Goal: Transaction & Acquisition: Download file/media

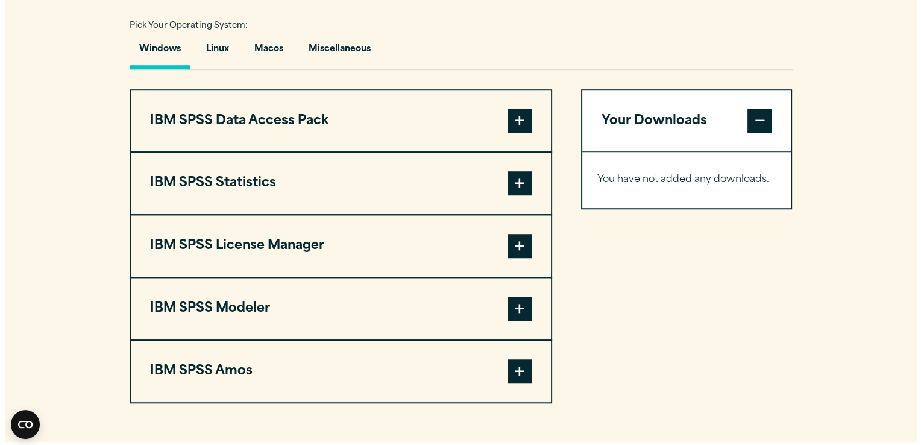
scroll to position [877, 0]
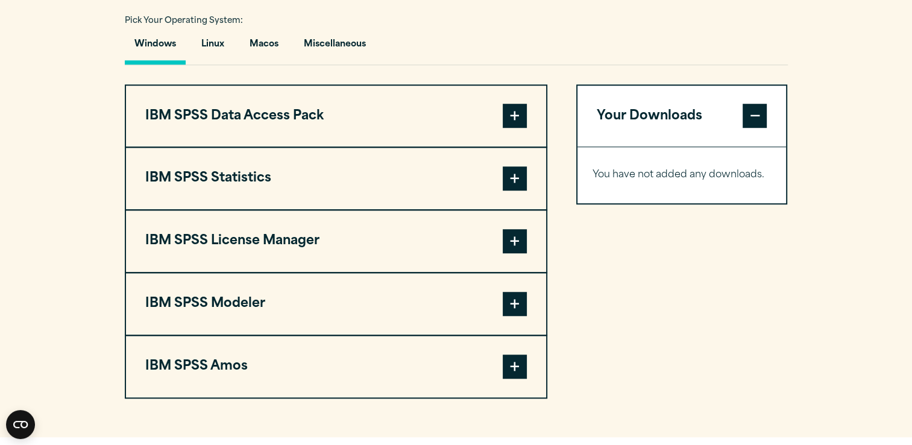
click at [510, 191] on span at bounding box center [515, 178] width 24 height 24
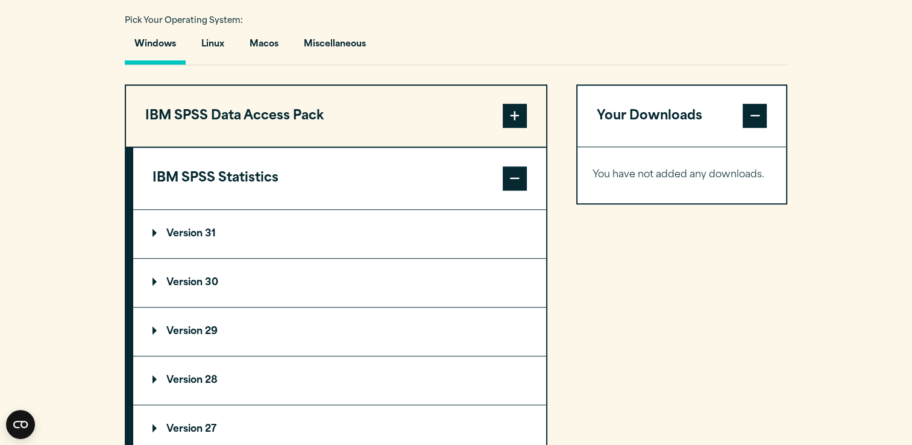
click at [369, 258] on summary "Version 31" at bounding box center [339, 234] width 413 height 48
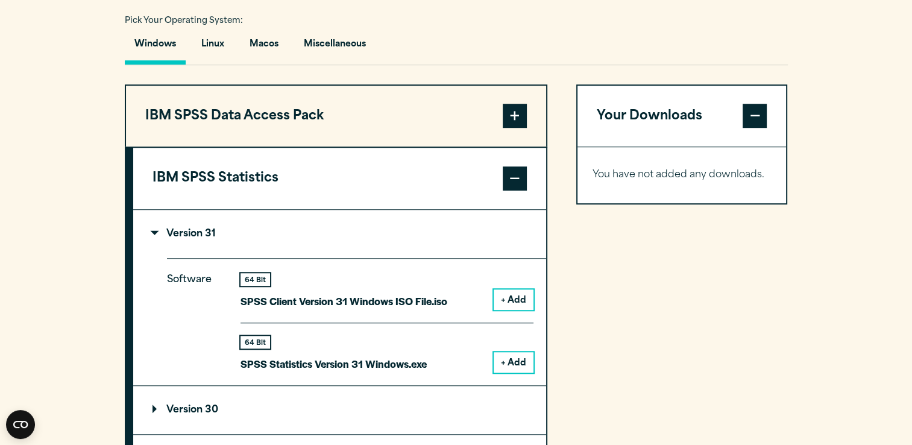
click at [519, 373] on button "+ Add" at bounding box center [514, 362] width 40 height 21
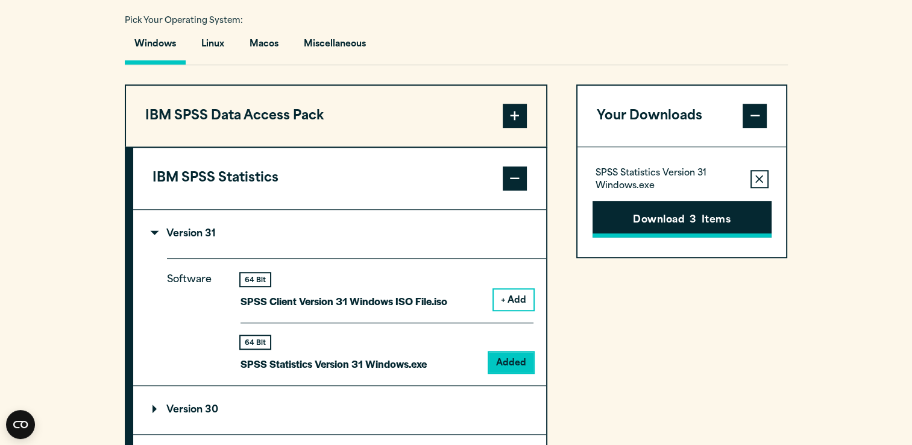
click at [718, 238] on button "Download 3 Items" at bounding box center [682, 219] width 179 height 37
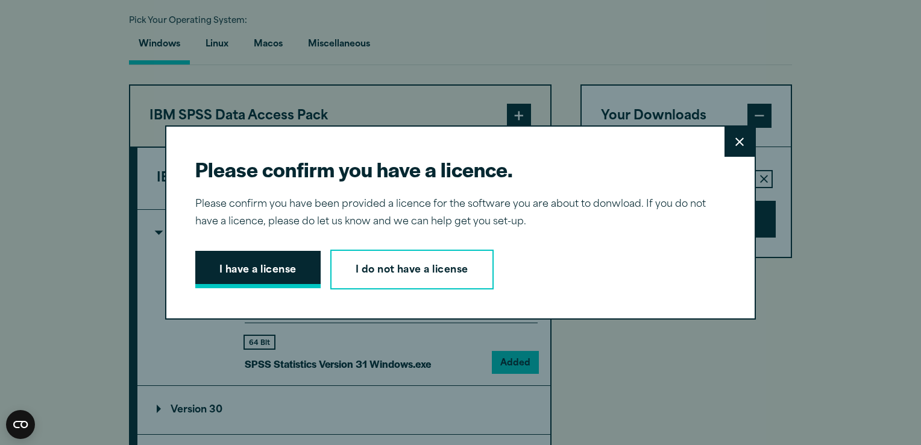
click at [305, 269] on button "I have a license" at bounding box center [257, 269] width 125 height 37
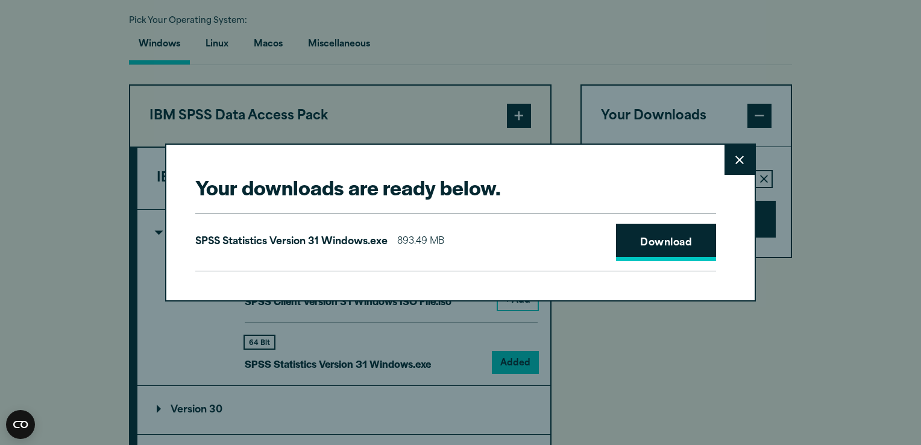
click at [686, 247] on link "Download" at bounding box center [666, 242] width 100 height 37
